Goal: Task Accomplishment & Management: Use online tool/utility

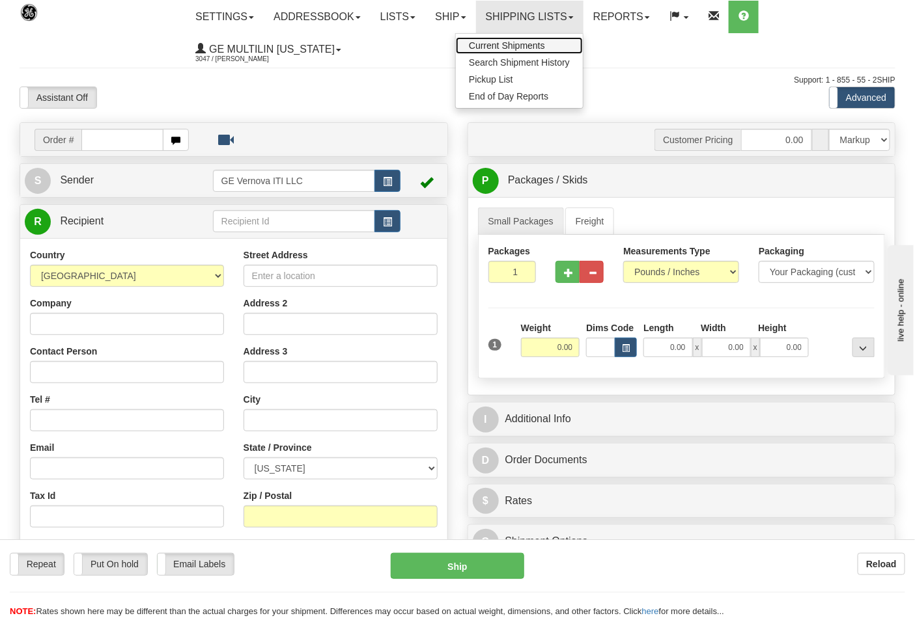
click at [521, 37] on link "Current Shipments" at bounding box center [519, 45] width 127 height 17
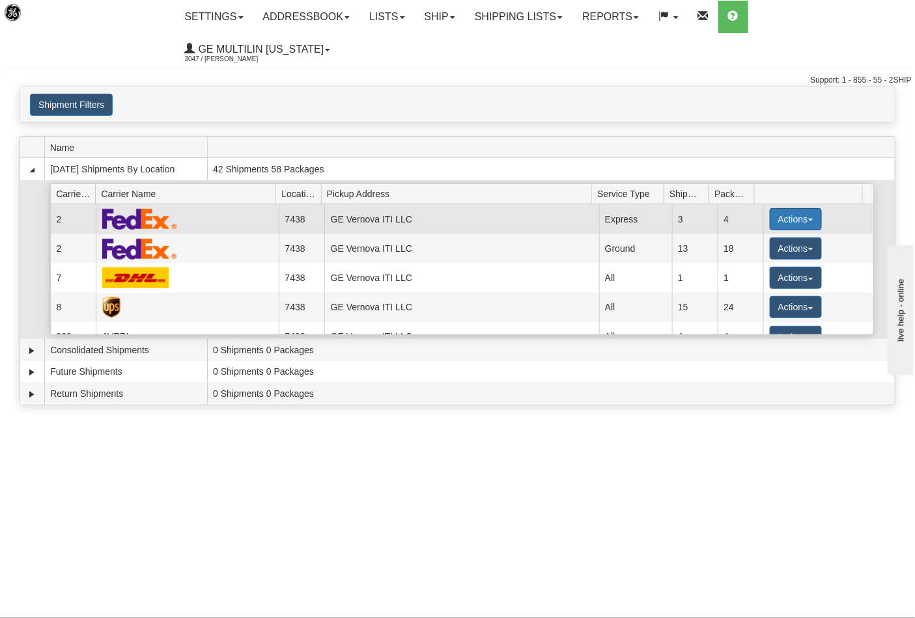
click at [777, 208] on button "Actions" at bounding box center [795, 219] width 52 height 22
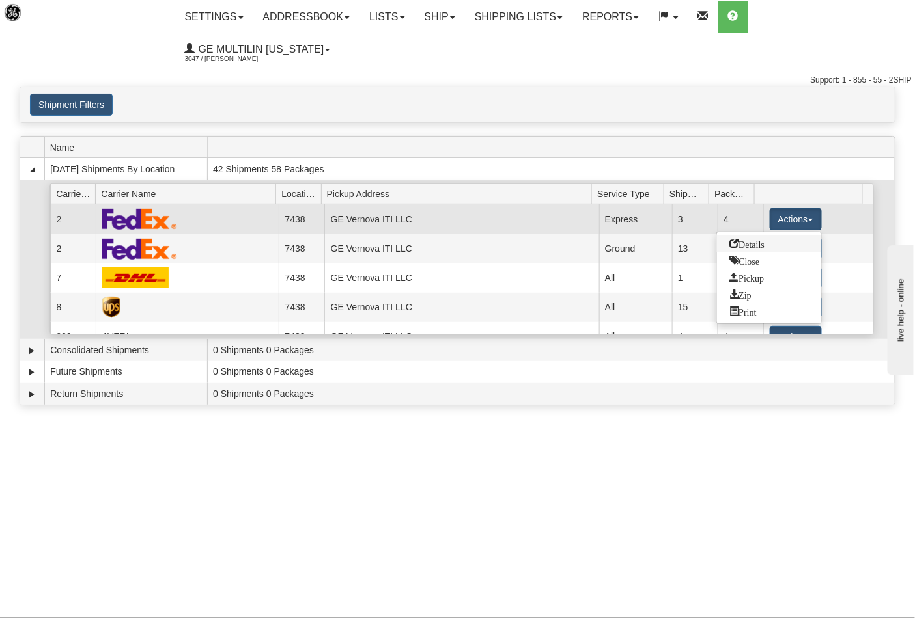
click at [760, 239] on span "Details" at bounding box center [747, 243] width 35 height 9
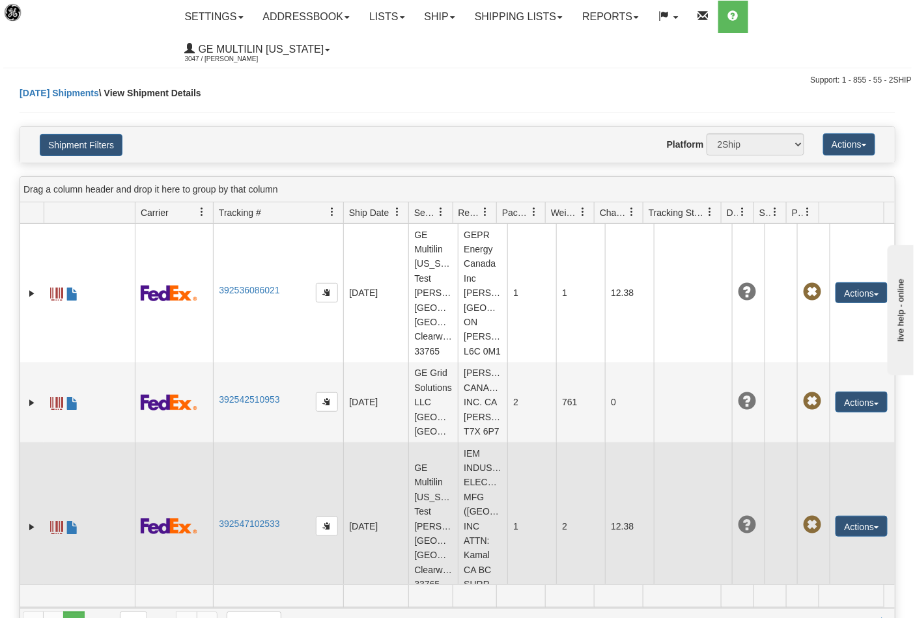
click at [50, 534] on span at bounding box center [56, 527] width 13 height 13
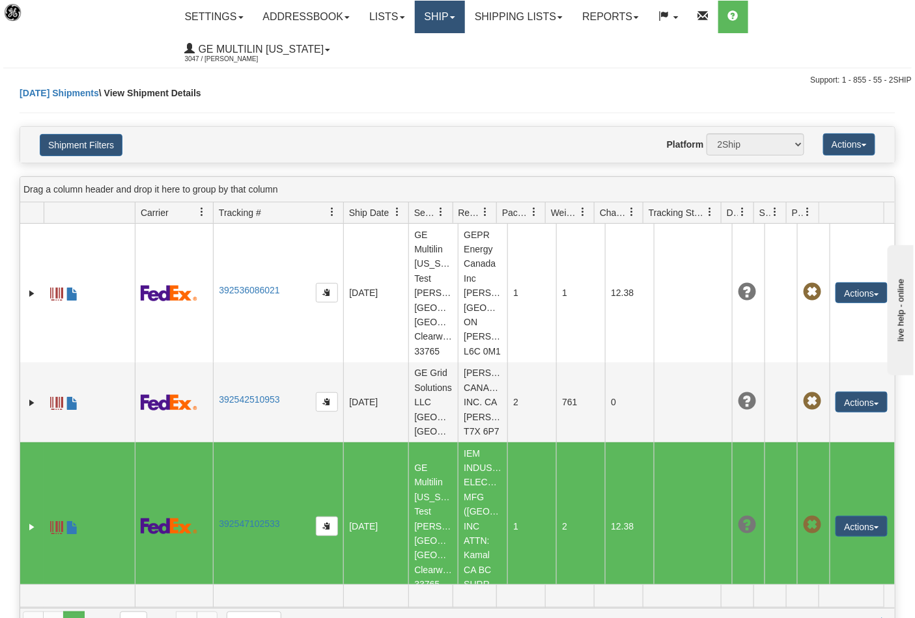
click at [465, 13] on link "Ship" at bounding box center [440, 17] width 50 height 33
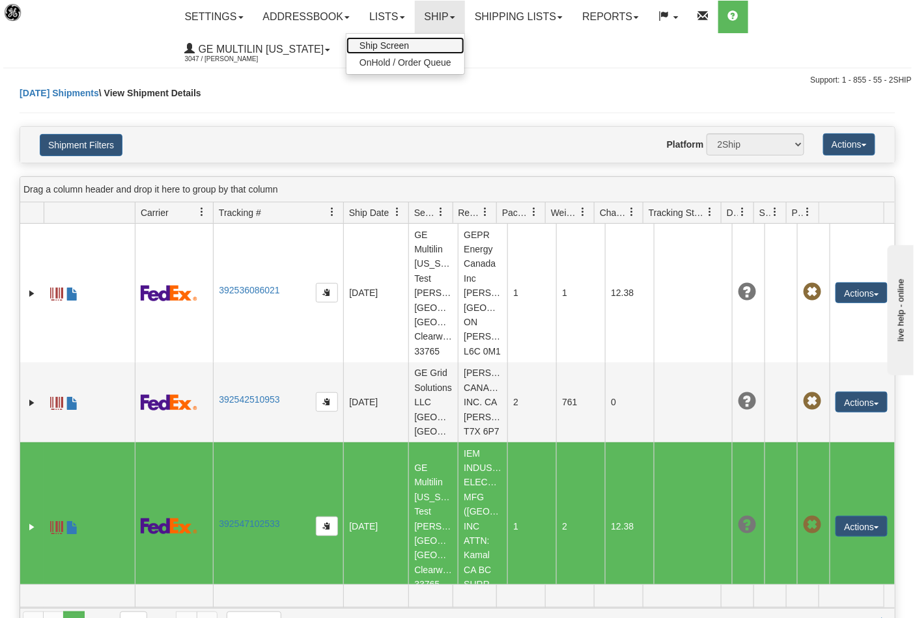
click at [409, 47] on span "Ship Screen" at bounding box center [383, 45] width 49 height 10
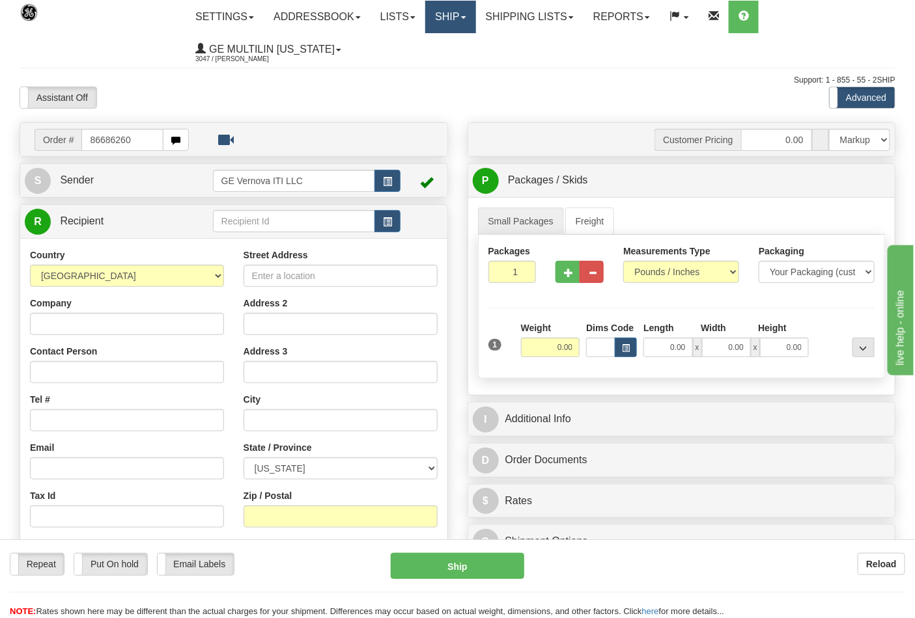
type input "86686260"
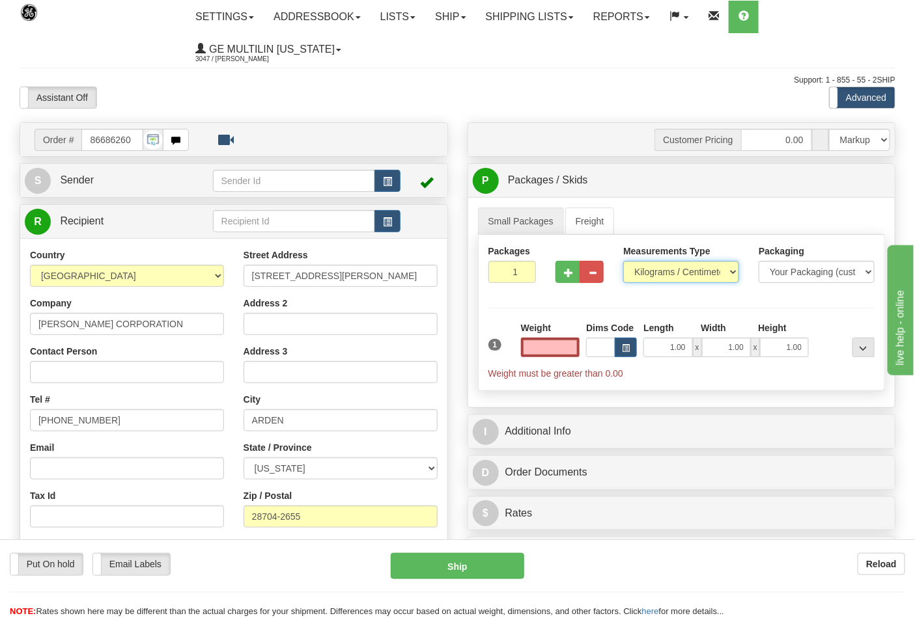
type input "0.00"
click at [648, 271] on select "Pounds / Inches Kilograms / Centimeters" at bounding box center [681, 272] width 116 height 22
select select "0"
click at [623, 262] on select "Pounds / Inches Kilograms / Centimeters" at bounding box center [681, 272] width 116 height 22
click at [574, 283] on button "button" at bounding box center [567, 272] width 24 height 22
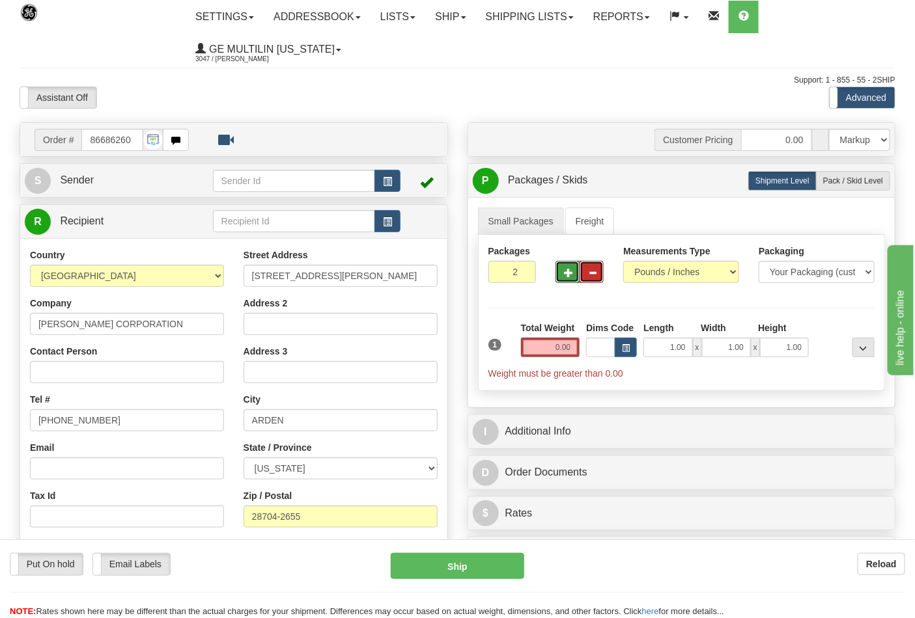
click at [589, 276] on span "button" at bounding box center [592, 273] width 9 height 8
type input "1"
click at [573, 348] on input "0.00" at bounding box center [550, 348] width 59 height 20
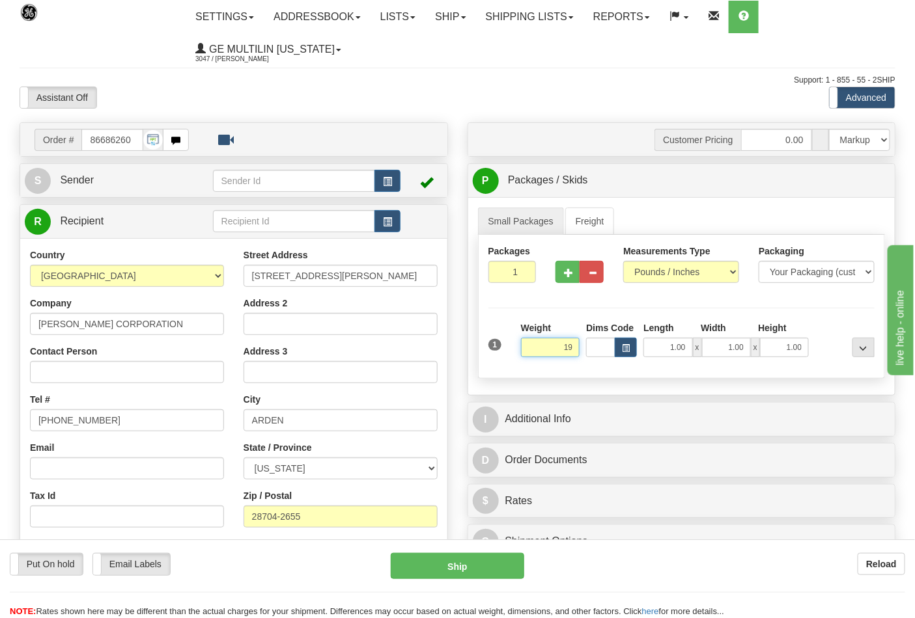
click button "Delete" at bounding box center [0, 0] width 0 height 0
type input "19.00"
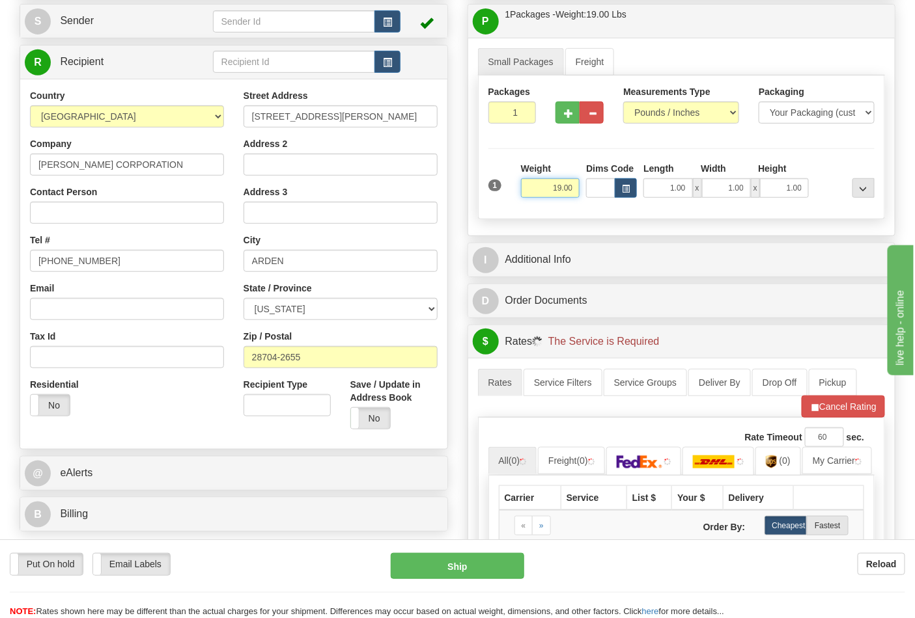
scroll to position [289, 0]
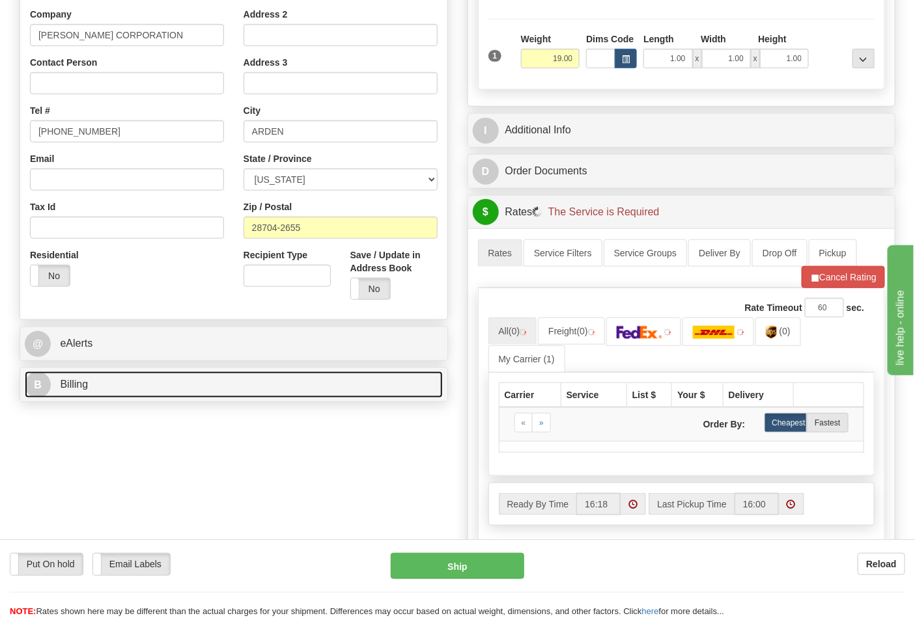
click at [129, 387] on link "B Billing" at bounding box center [234, 385] width 418 height 27
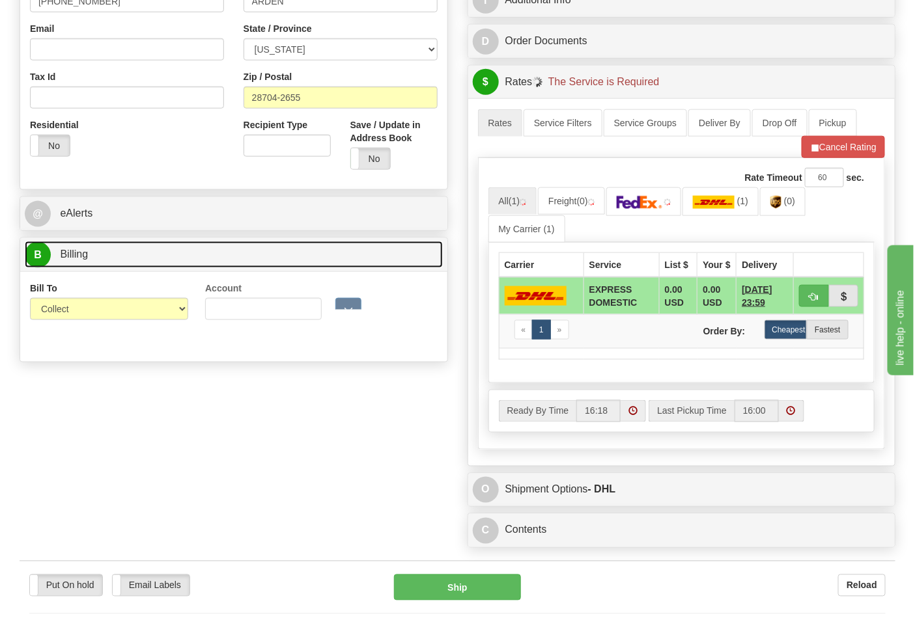
scroll to position [434, 0]
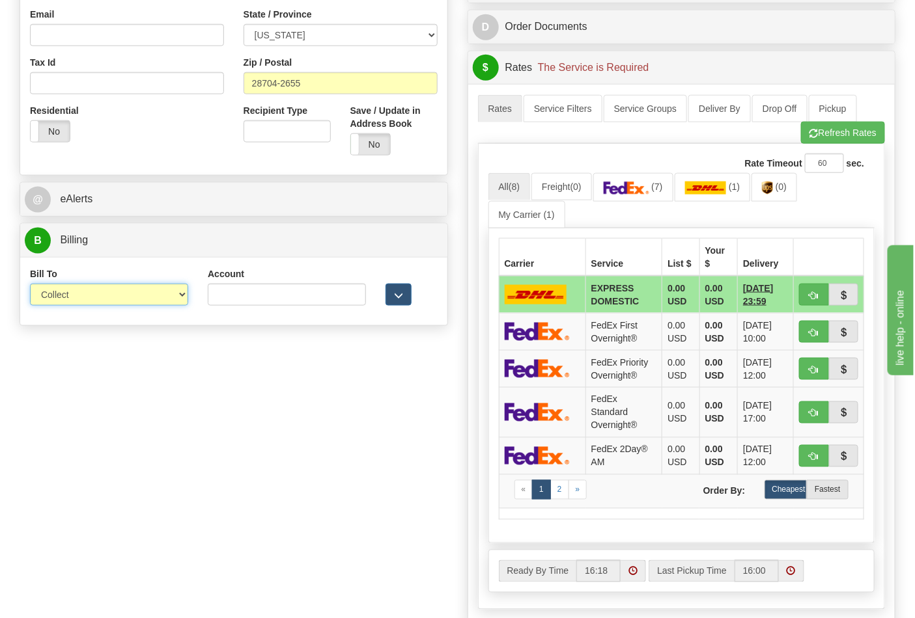
click at [74, 297] on select "Sender Recipient Third Party Collect" at bounding box center [109, 295] width 158 height 22
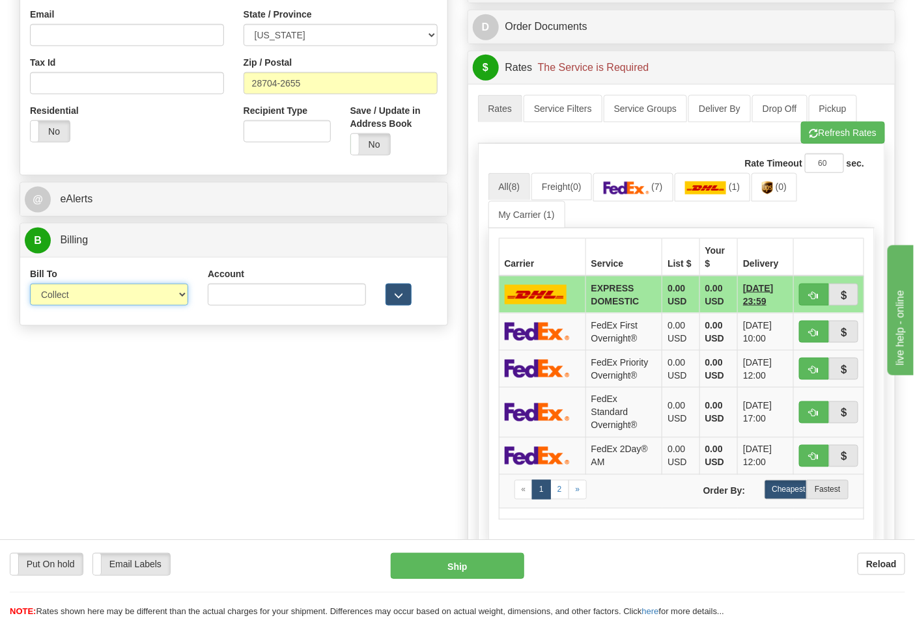
select select "2"
click at [30, 285] on select "Sender Recipient Third Party Collect" at bounding box center [109, 295] width 158 height 22
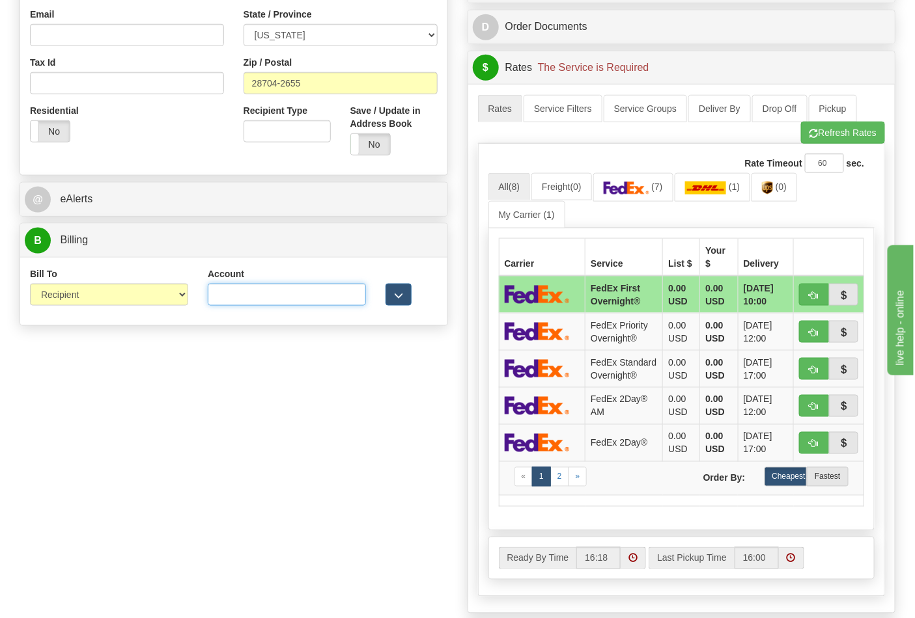
click at [280, 304] on input "Account" at bounding box center [287, 295] width 158 height 22
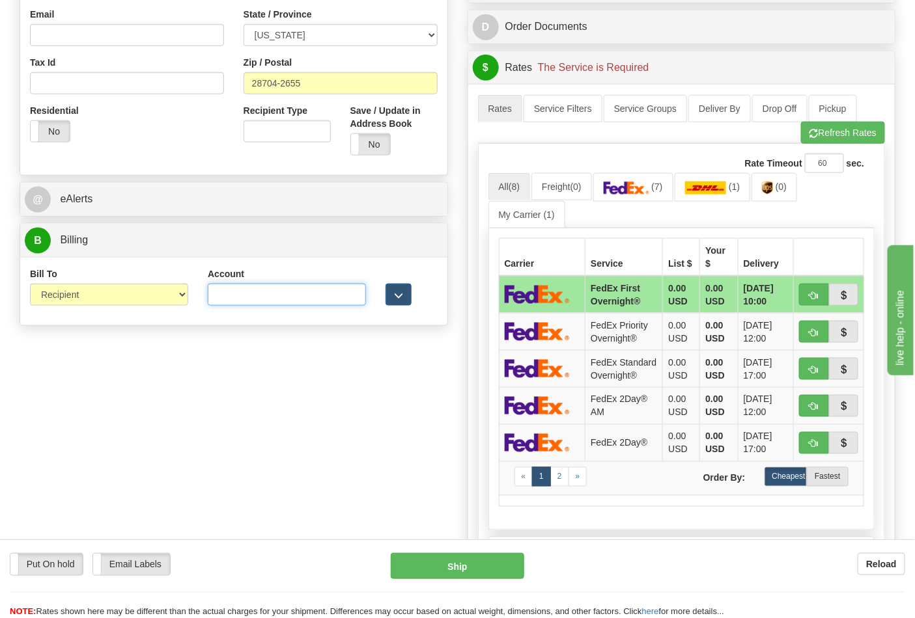
paste input "103014760"
type input "103014760"
click at [643, 197] on link "(7)" at bounding box center [633, 187] width 80 height 28
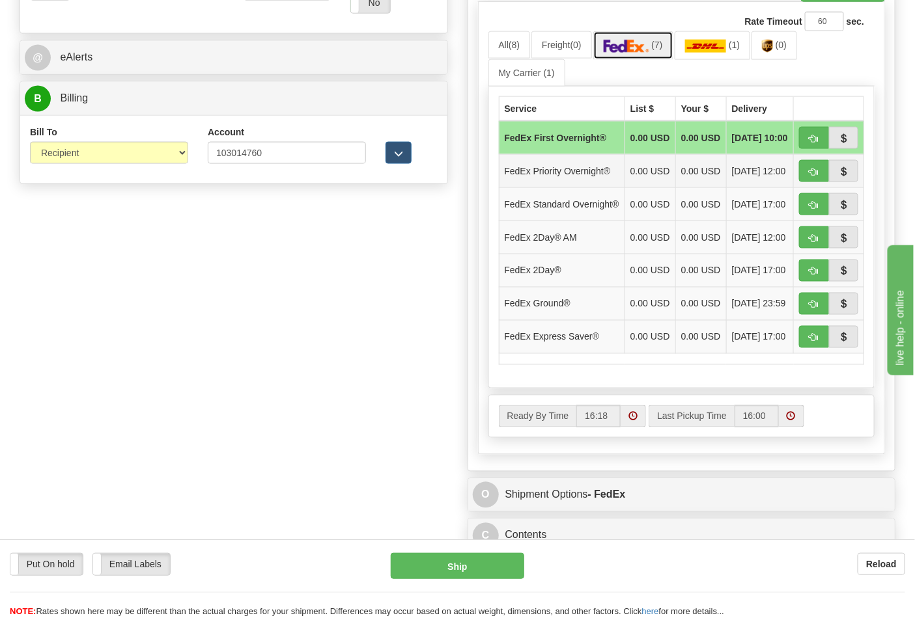
scroll to position [578, 0]
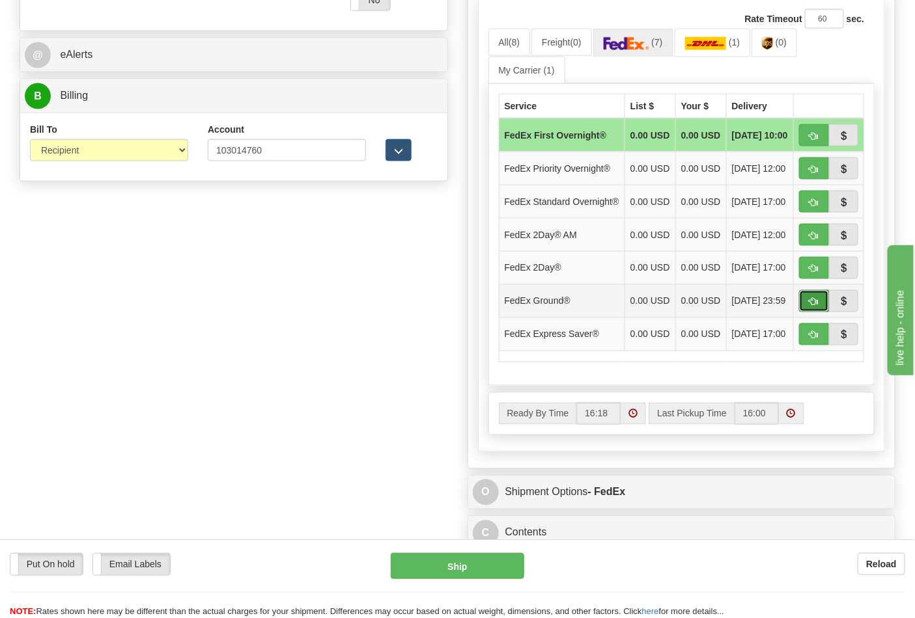
click at [807, 312] on button "button" at bounding box center [814, 301] width 30 height 22
type input "92"
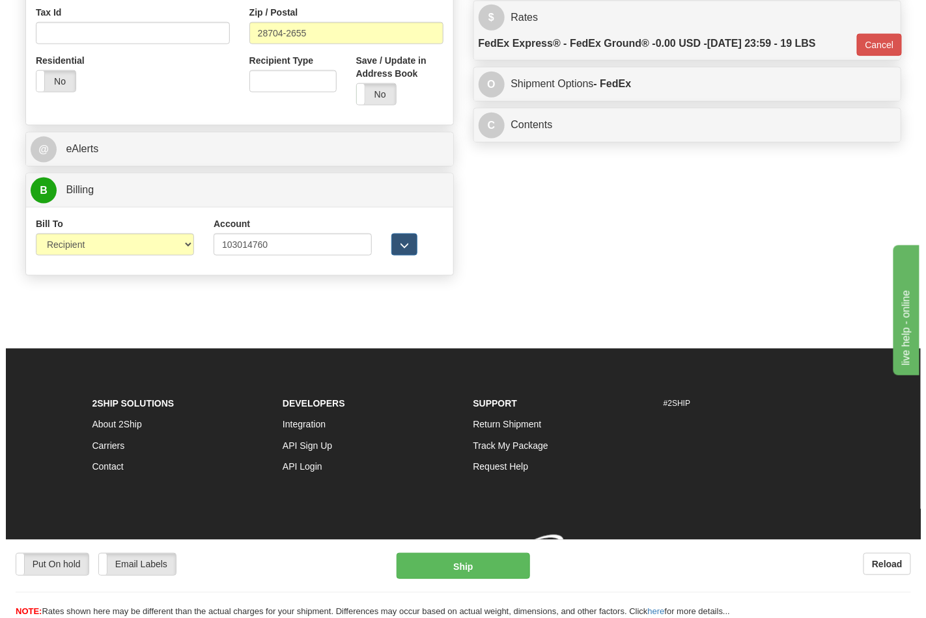
scroll to position [504, 0]
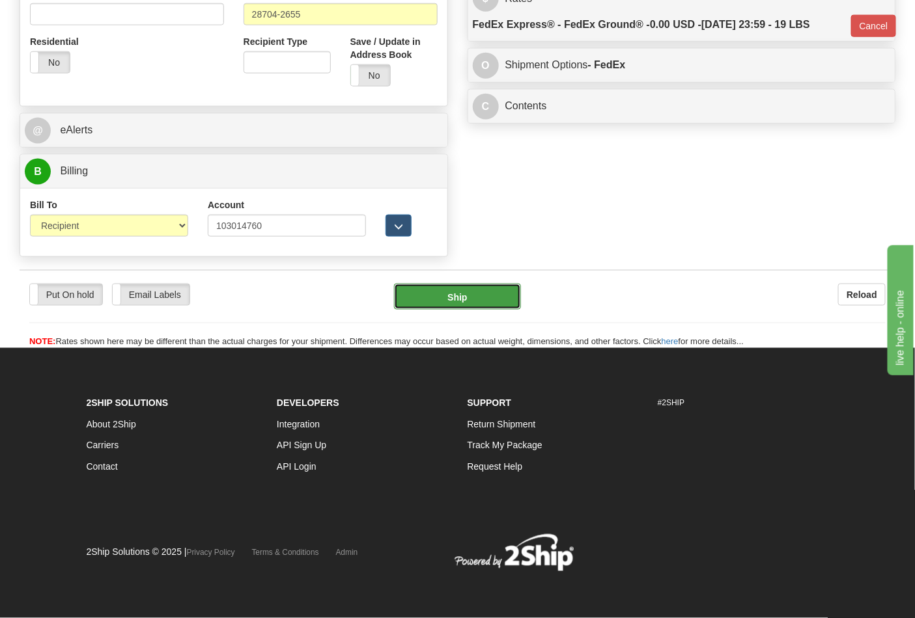
click at [484, 297] on button "Ship" at bounding box center [457, 297] width 126 height 26
